Goal: Information Seeking & Learning: Learn about a topic

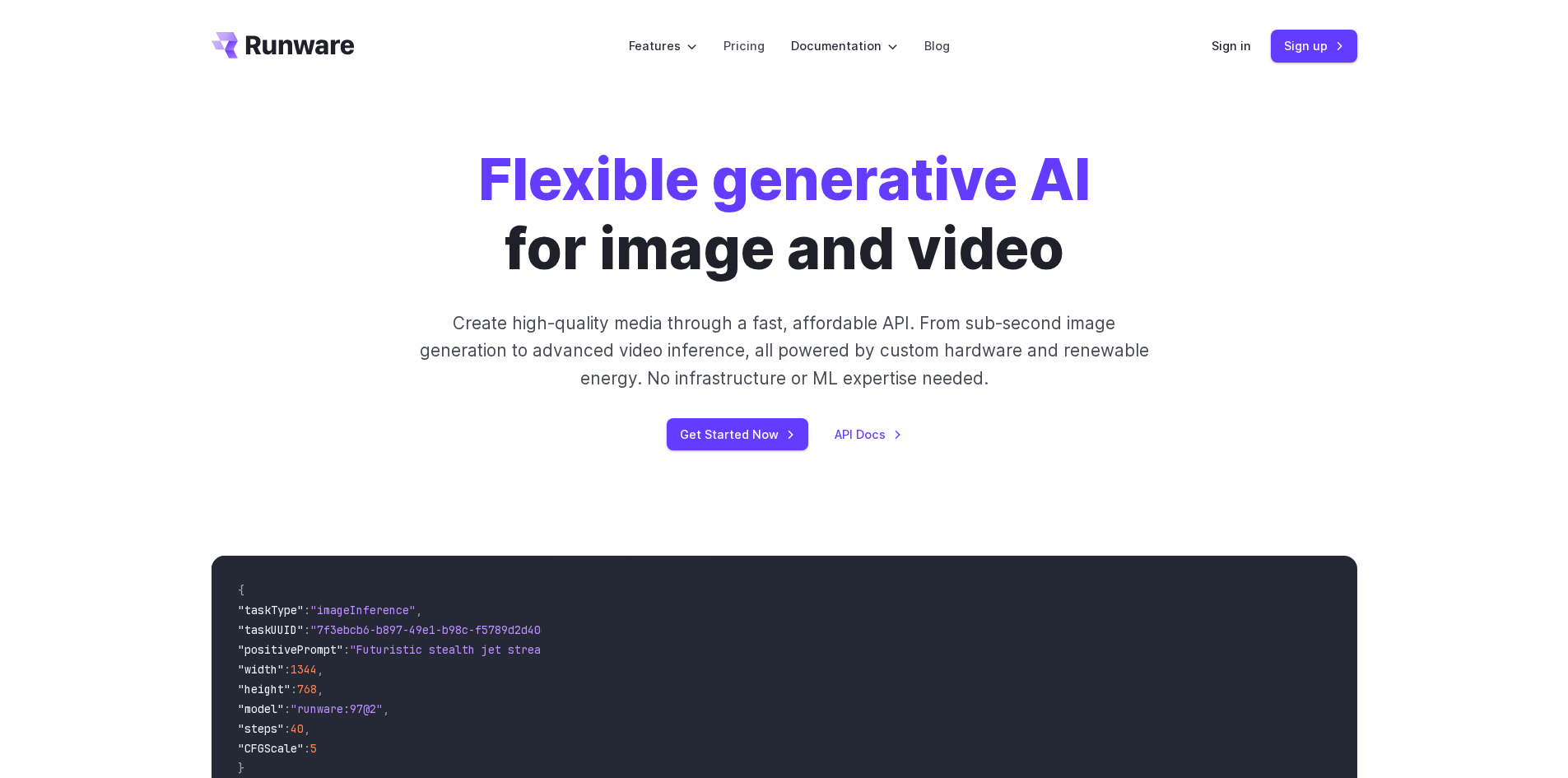
scroll to position [412, 0]
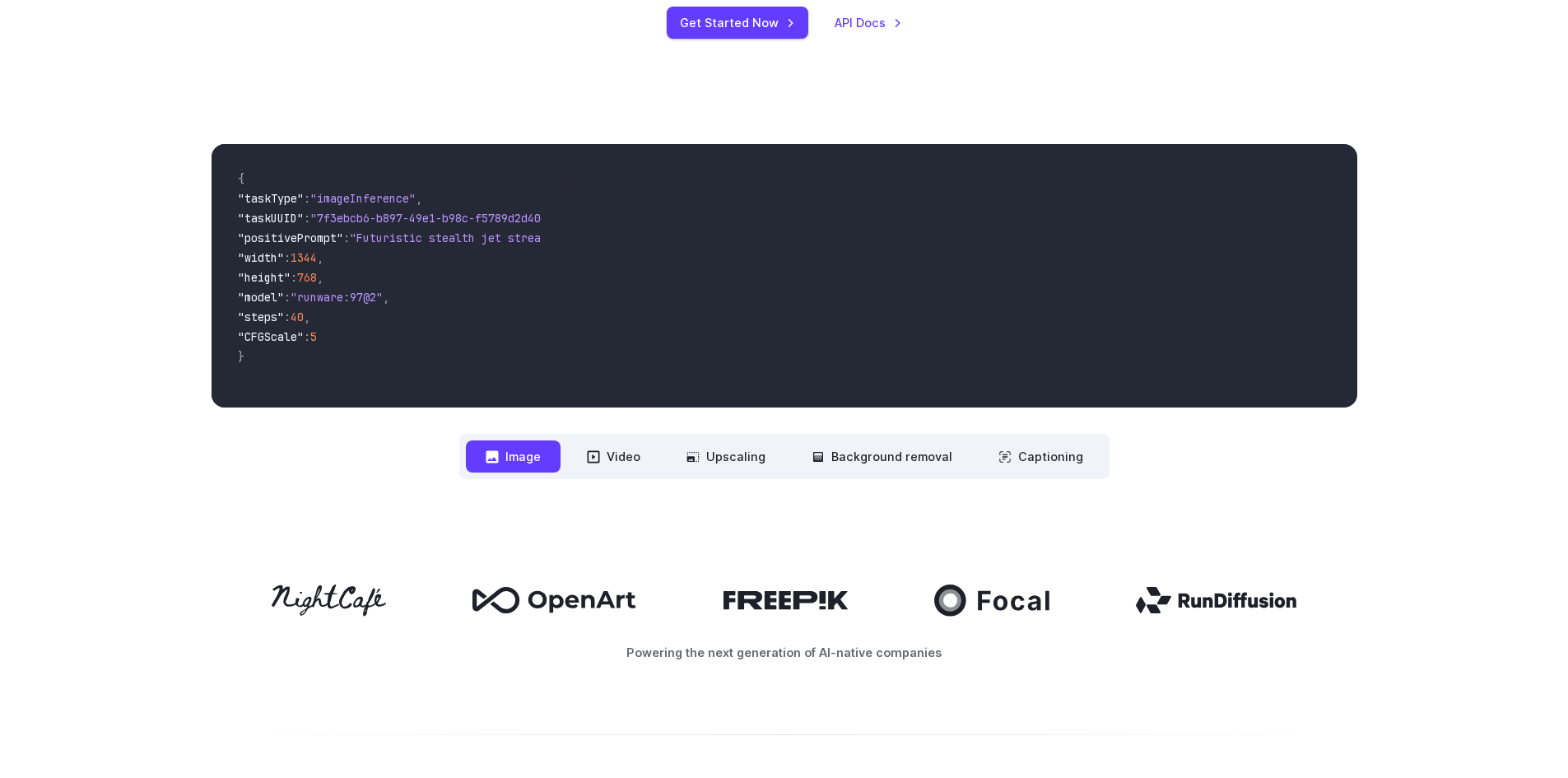
click at [521, 455] on button "Image" at bounding box center [513, 456] width 94 height 32
click at [620, 457] on button "Video" at bounding box center [613, 456] width 93 height 32
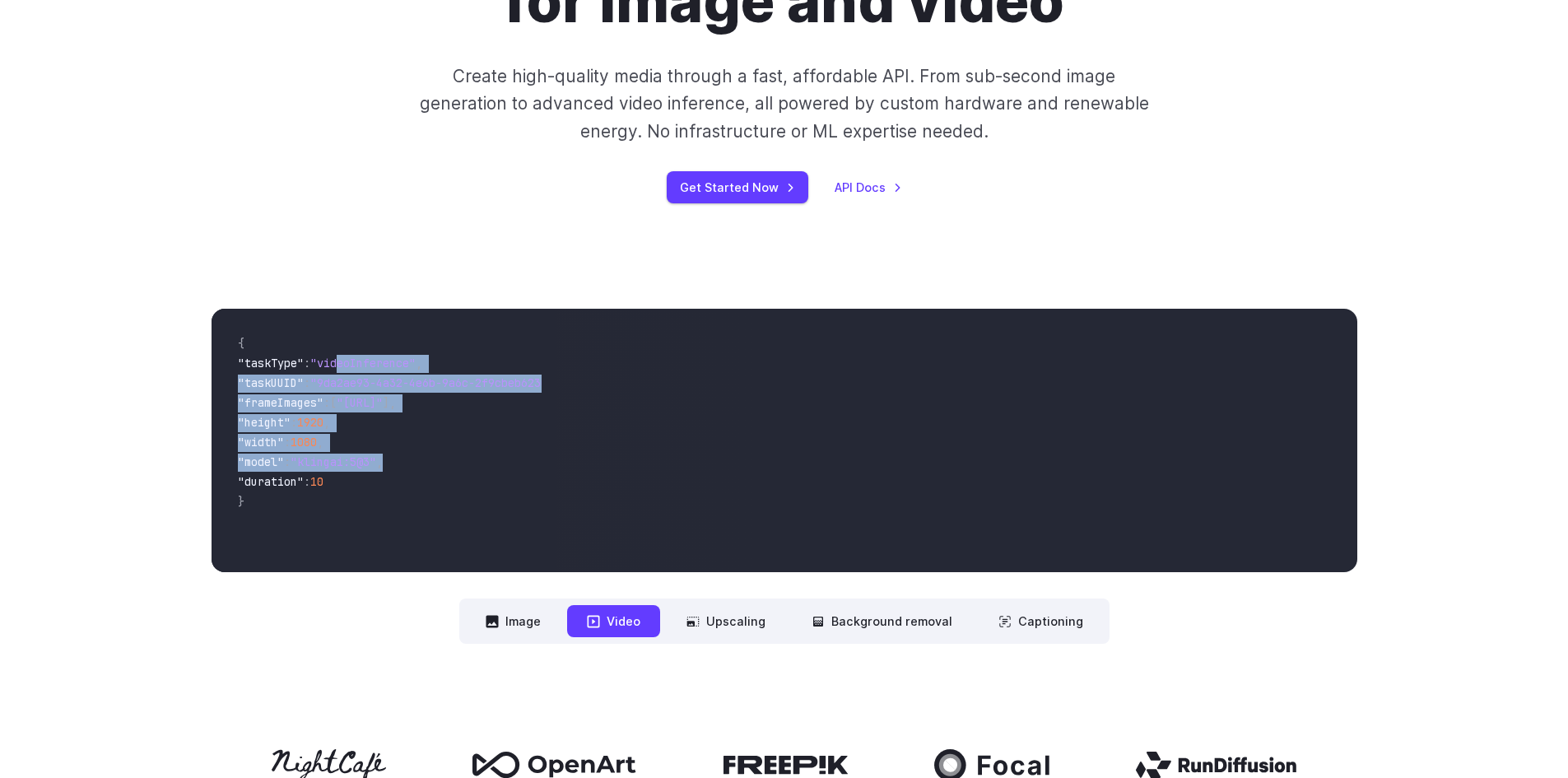
drag, startPoint x: 349, startPoint y: 368, endPoint x: 416, endPoint y: 459, distance: 113.0
click at [416, 459] on code "{ "taskType" : "videoInference" , "taskUUID" : "9da2ae93-4a32-4e6b-9a6c-2f9cbeb…" at bounding box center [383, 440] width 317 height 237
click at [455, 478] on span ""duration" : 10" at bounding box center [383, 483] width 291 height 20
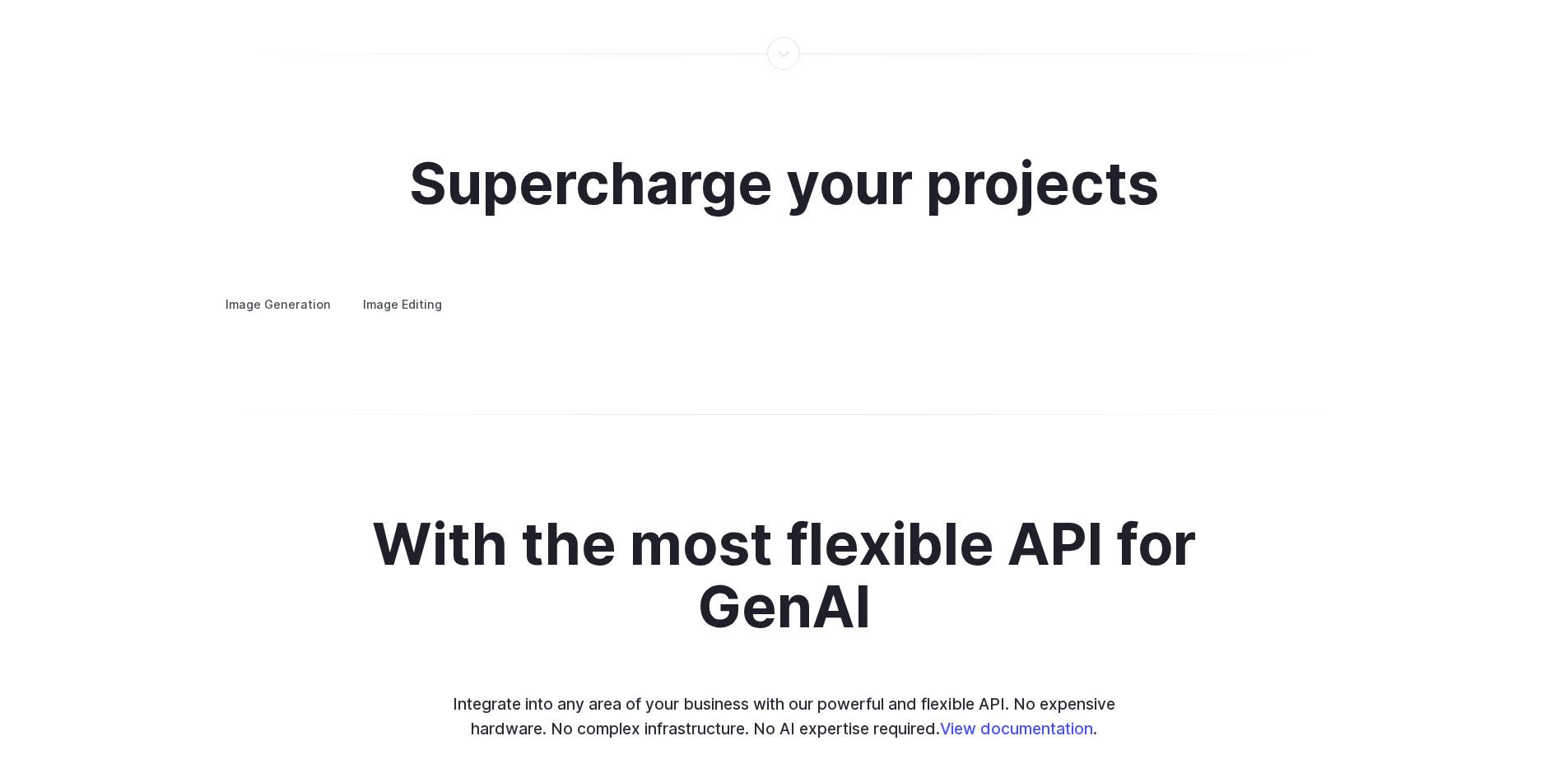
scroll to position [3127, 0]
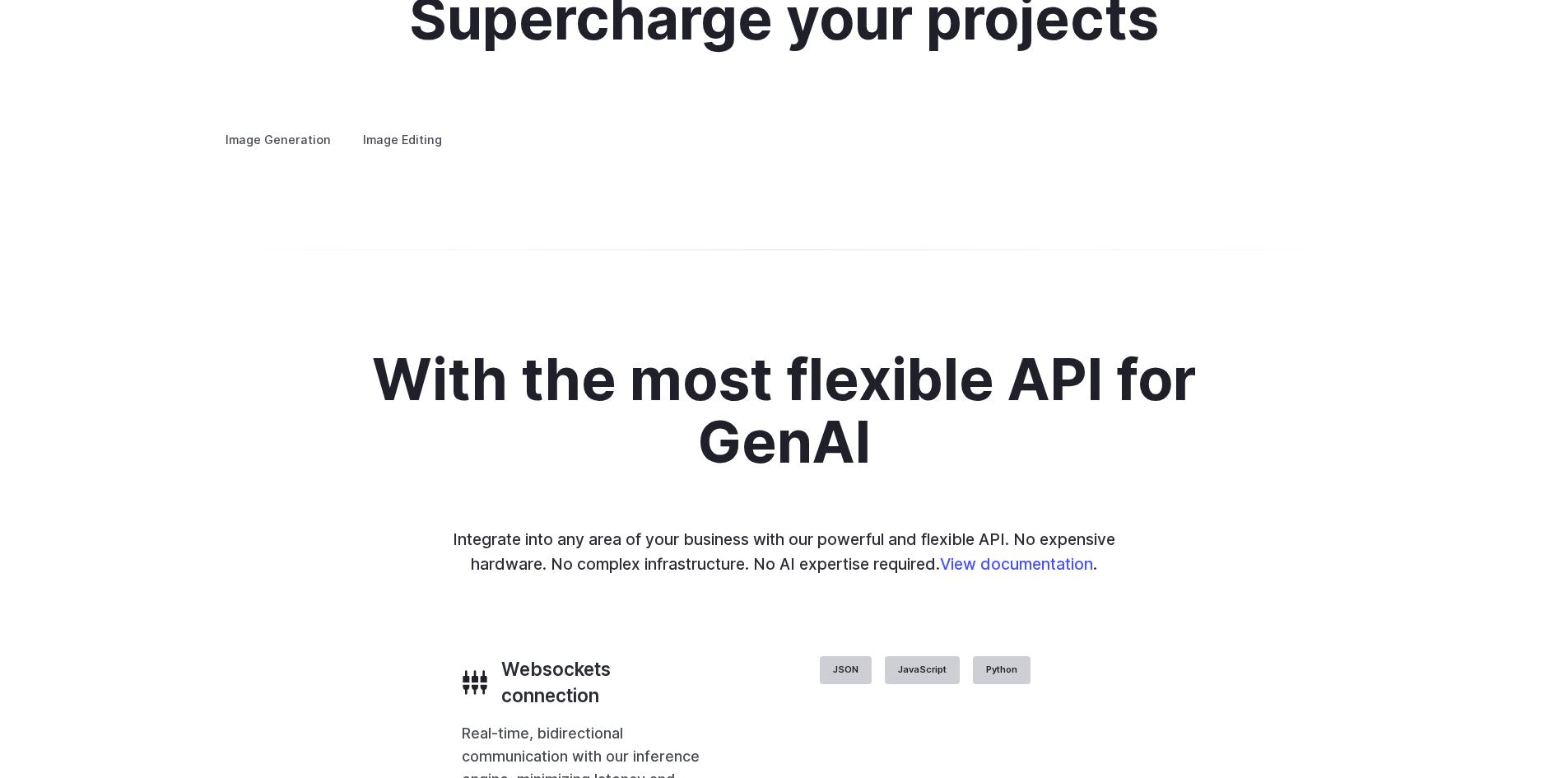
click at [382, 125] on label "Image Editing" at bounding box center [403, 139] width 107 height 29
click at [257, 125] on label "Image Generation" at bounding box center [278, 139] width 134 height 29
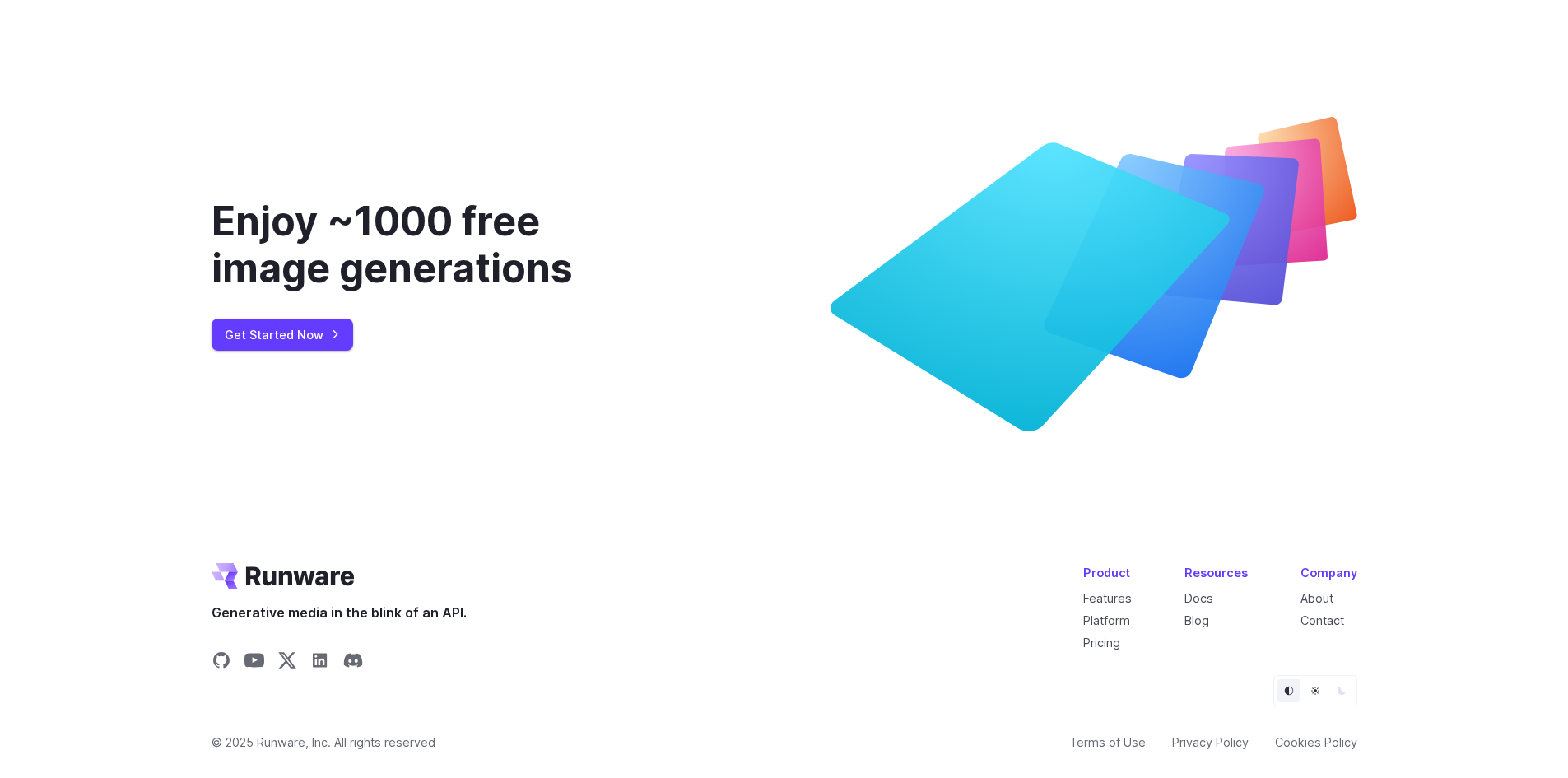
scroll to position [6158, 0]
click at [796, 564] on div "Generative media in the blink of an API. Product Features Platform Pricing Reso…" at bounding box center [784, 619] width 1145 height 112
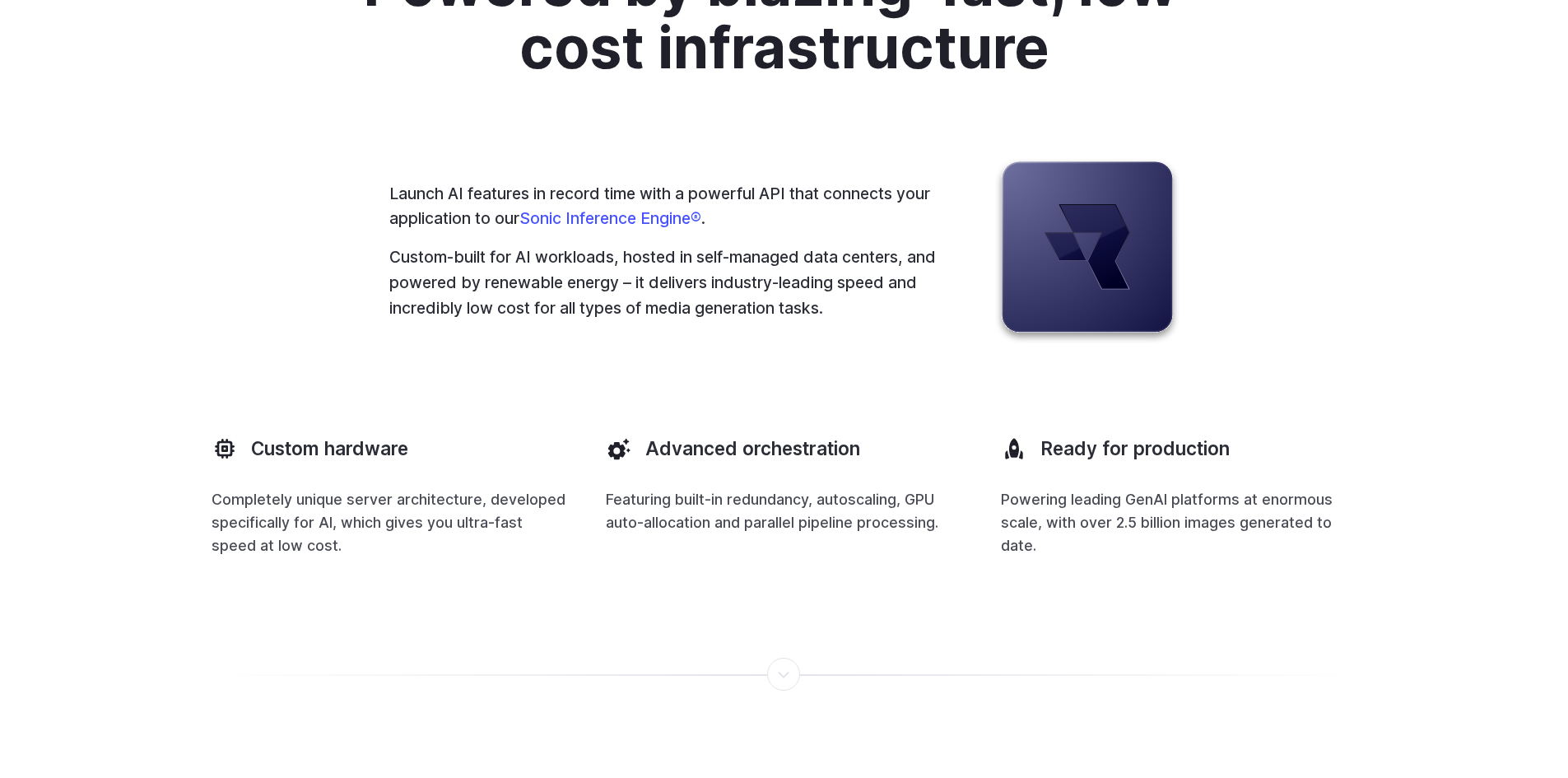
click at [1320, 557] on div "Powered by blazing-fast, low-cost infrastructure Launch AI features in record t…" at bounding box center [784, 255] width 1145 height 603
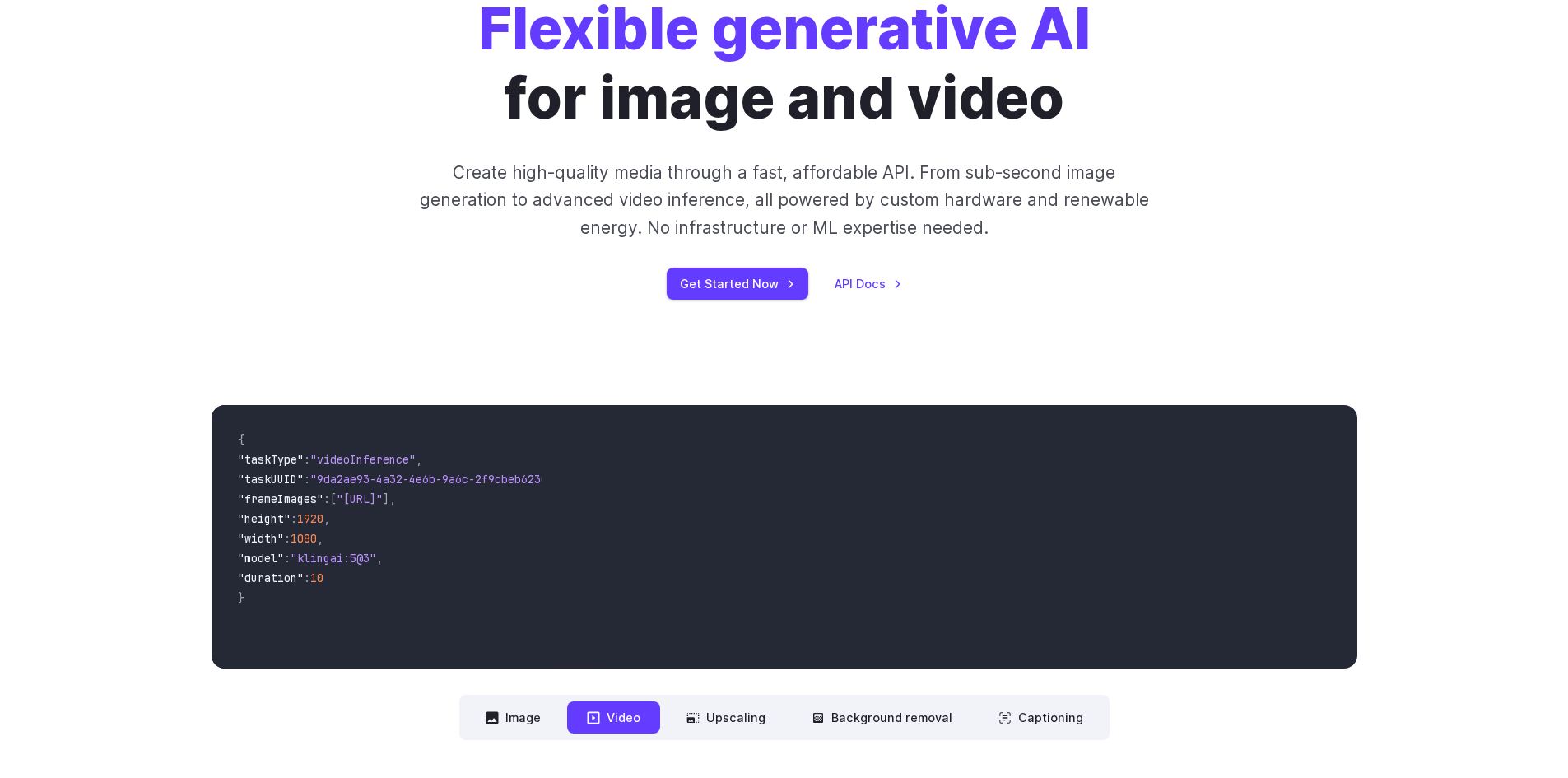
scroll to position [0, 0]
